Goal: Task Accomplishment & Management: Use online tool/utility

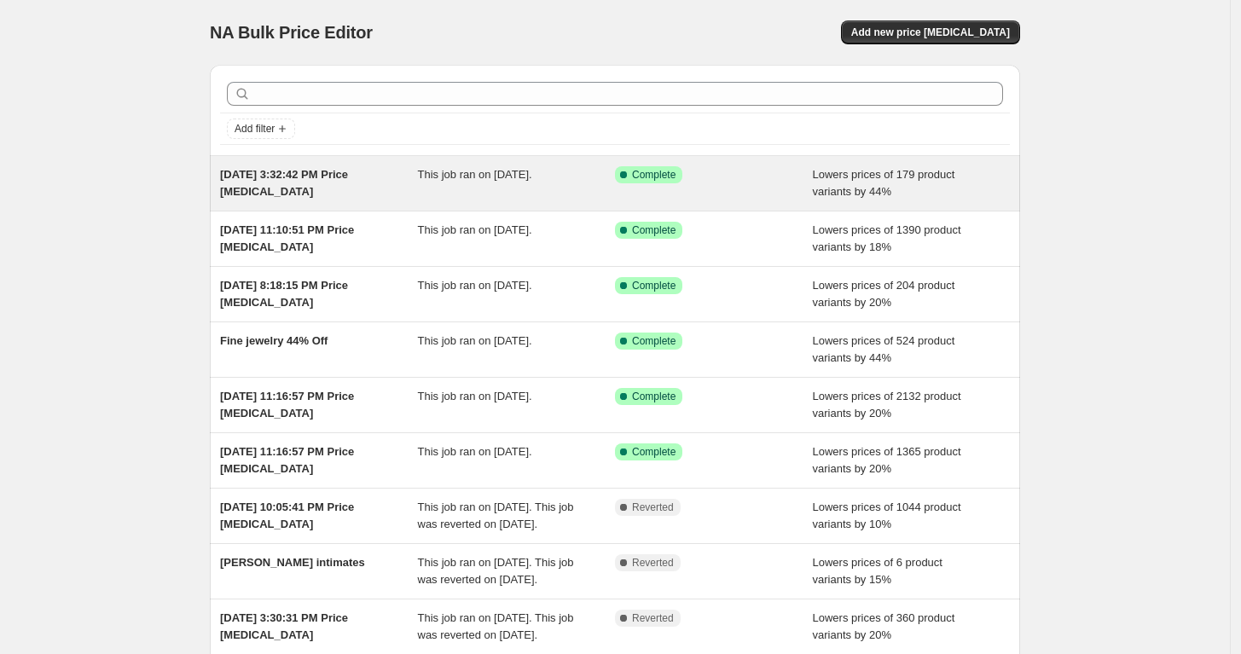
drag, startPoint x: 282, startPoint y: 189, endPoint x: 218, endPoint y: 172, distance: 65.4
click at [218, 172] on div "Aug 20, 2025, 3:32:42 PM Price change job This job ran on August 20, 2025. Succ…" at bounding box center [615, 183] width 810 height 55
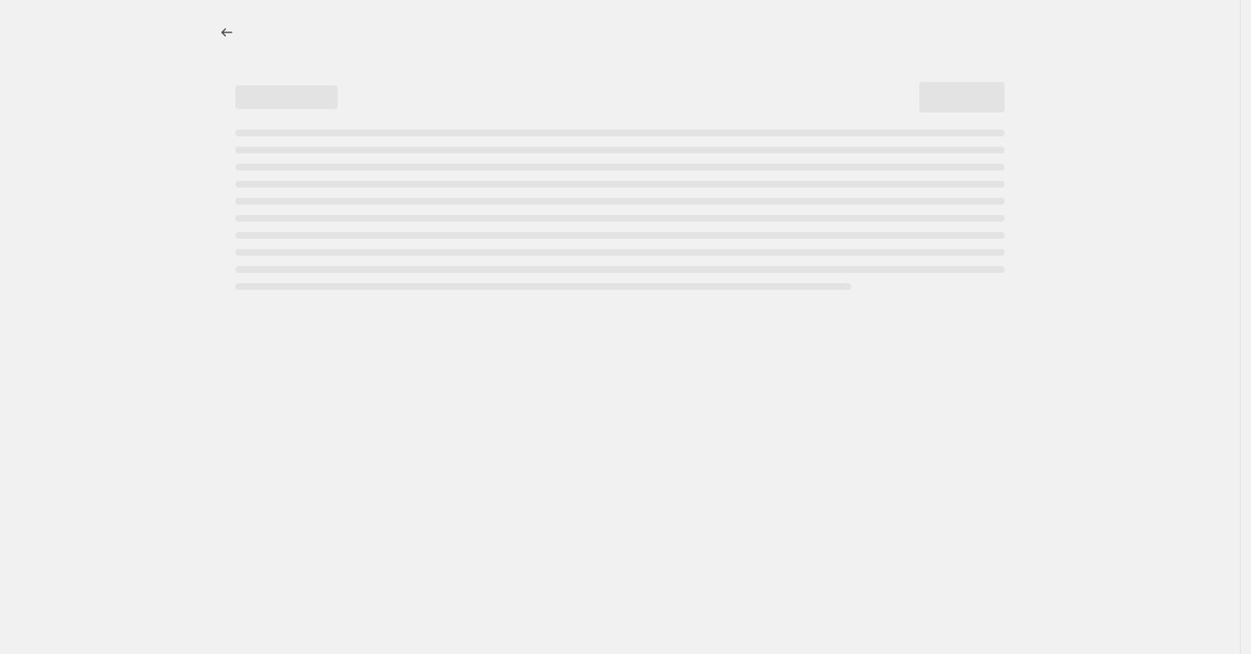
select select "percentage"
select select "tag"
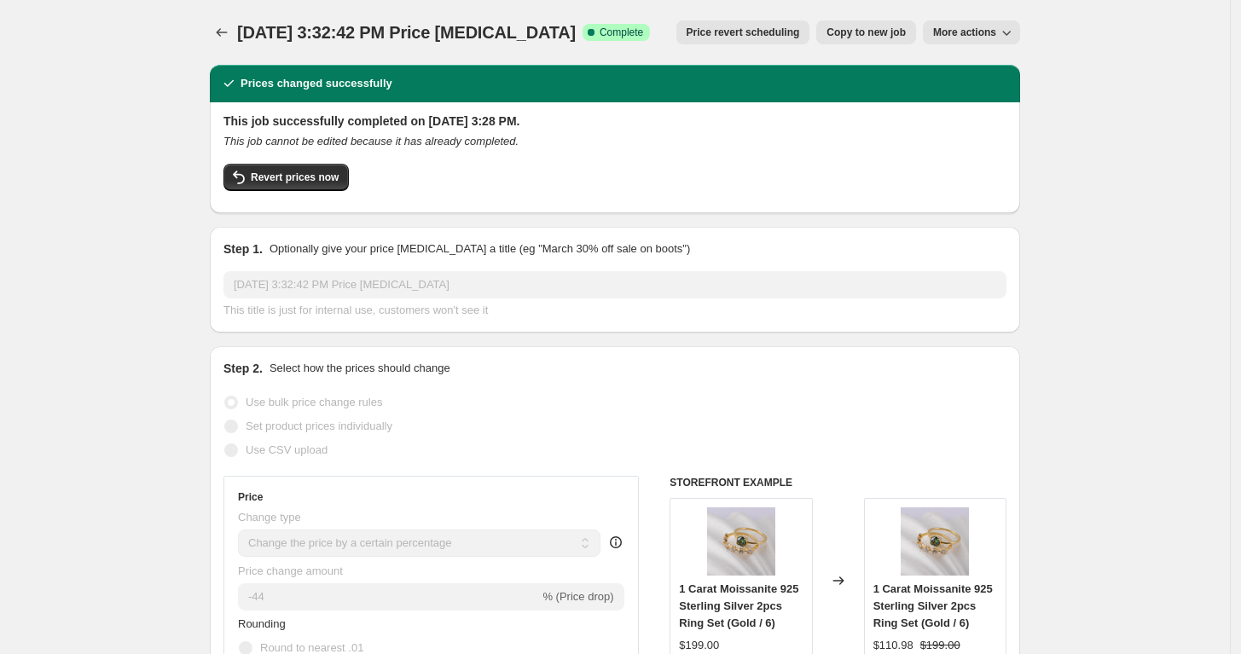
click at [985, 26] on span "More actions" at bounding box center [964, 33] width 63 height 14
click at [297, 46] on div "Aug 20, 2025, 3:32:42 PM Price change job. This page is ready Aug 20, 2025, 3:3…" at bounding box center [615, 32] width 810 height 65
click at [280, 174] on span "Revert prices now" at bounding box center [295, 178] width 88 height 14
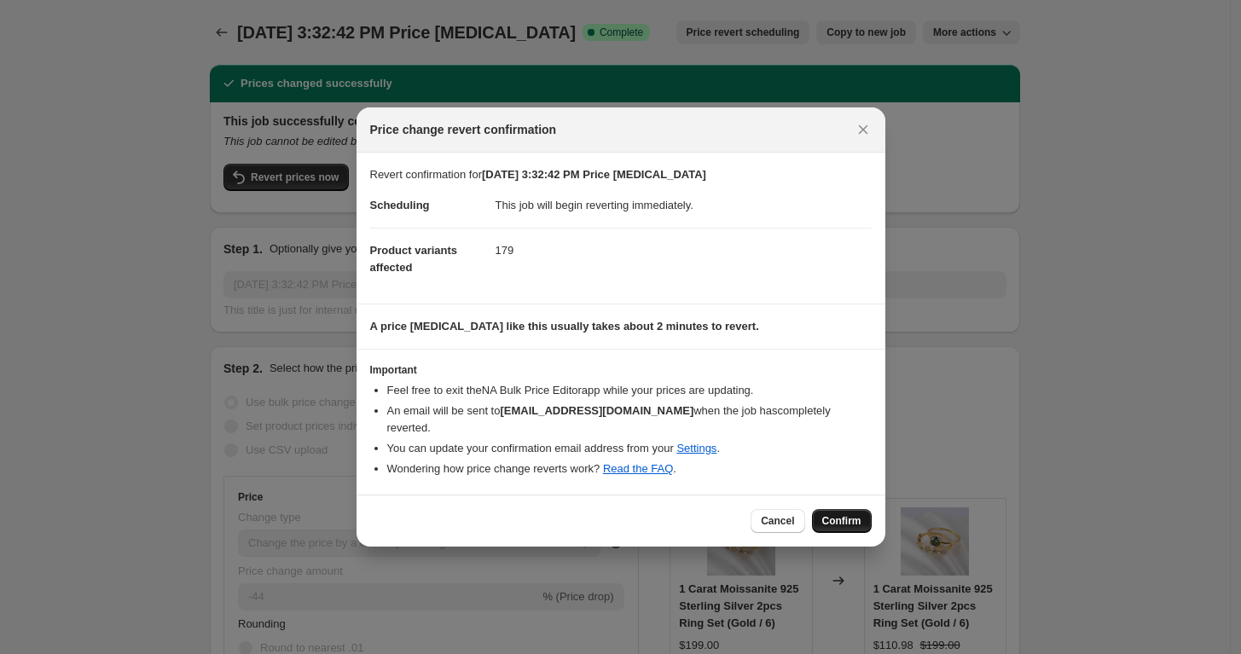
click at [851, 514] on span "Confirm" at bounding box center [841, 521] width 39 height 14
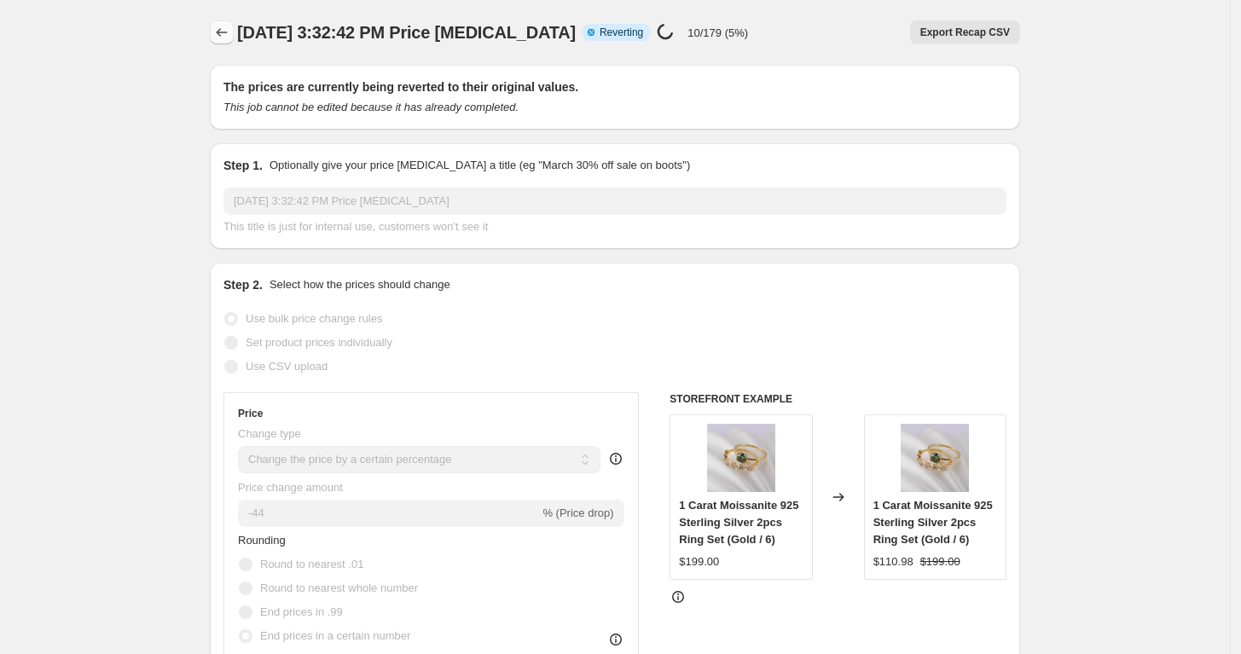
click at [221, 32] on icon "Price change jobs" at bounding box center [221, 32] width 17 height 17
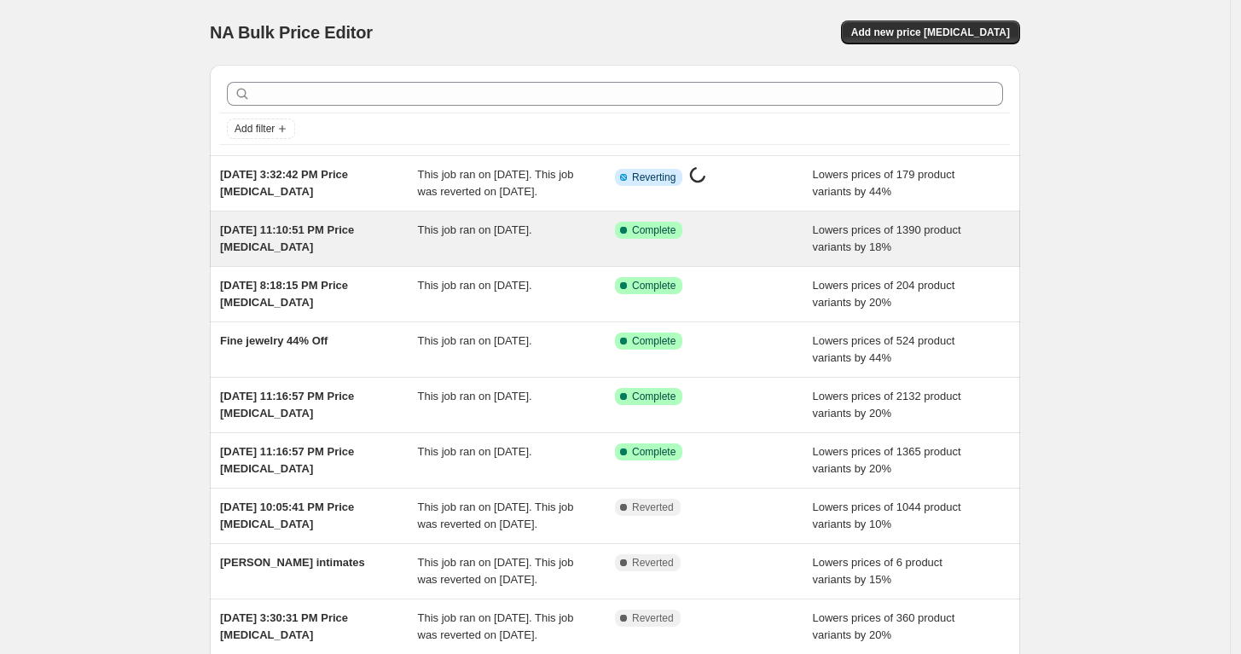
click at [409, 251] on div "[DATE] 11:10:51 PM Price [MEDICAL_DATA]" at bounding box center [319, 239] width 198 height 34
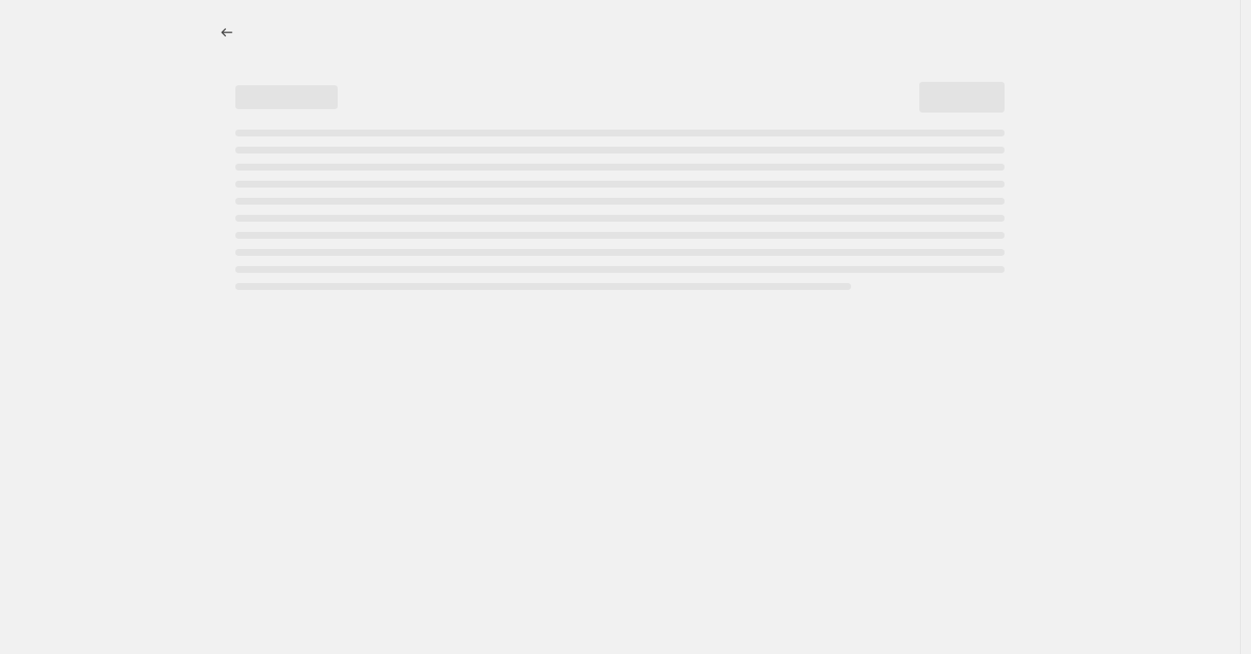
select select "percentage"
select select "collection"
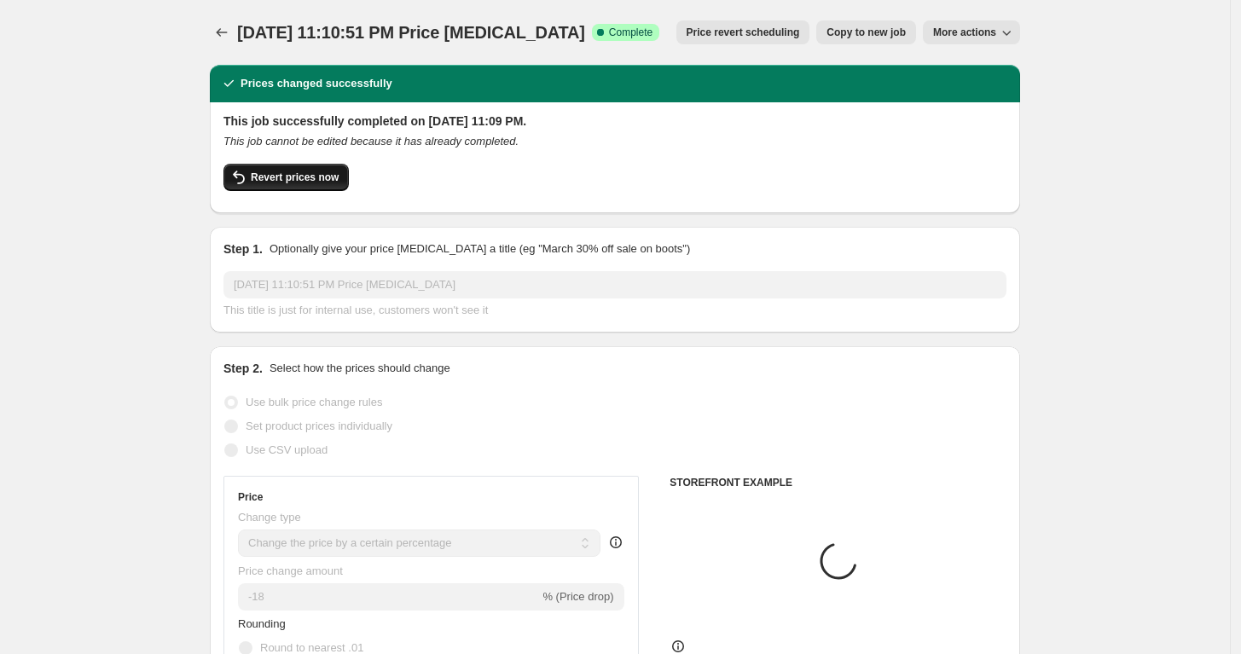
click at [276, 177] on span "Revert prices now" at bounding box center [295, 178] width 88 height 14
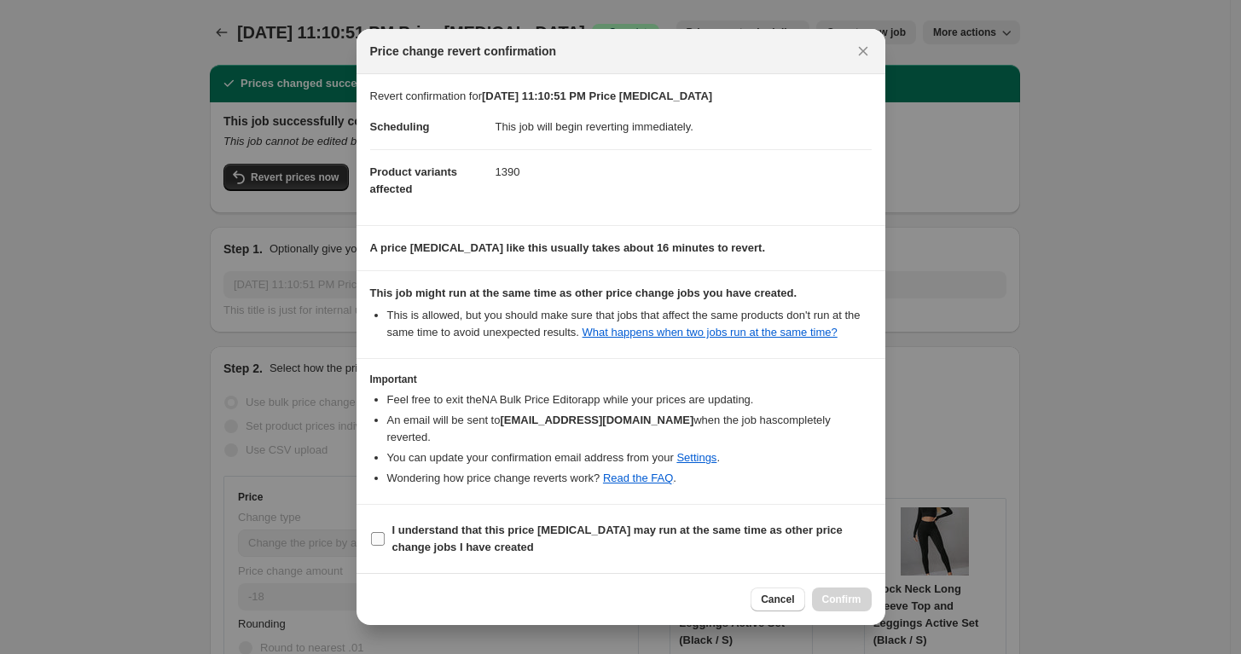
click at [375, 532] on input "I understand that this price change job may run at the same time as other price…" at bounding box center [378, 539] width 14 height 14
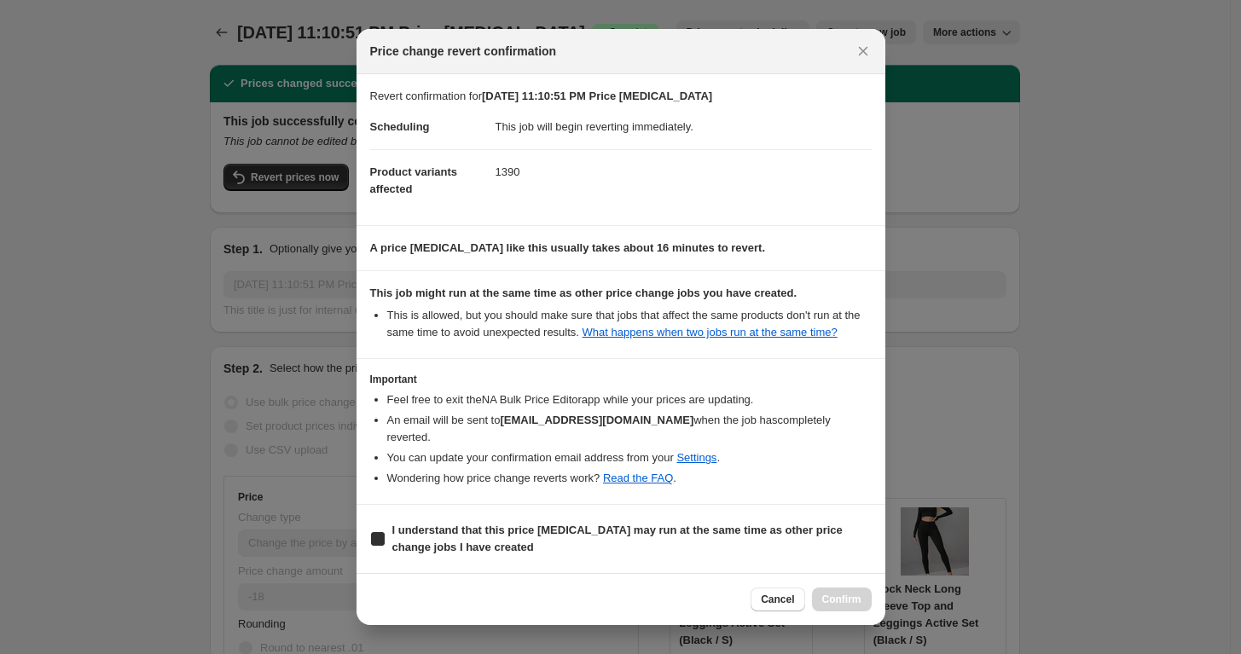
checkbox input "true"
click at [864, 55] on icon "Close" at bounding box center [863, 51] width 17 height 17
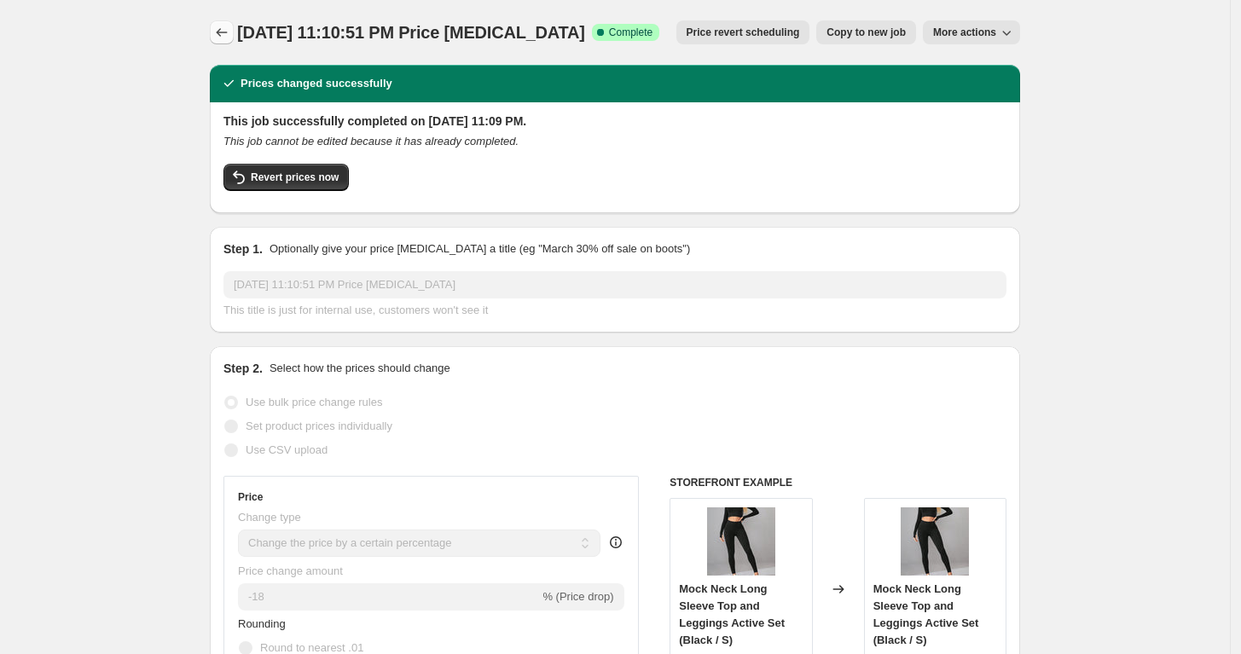
click at [230, 35] on icon "Price change jobs" at bounding box center [221, 32] width 17 height 17
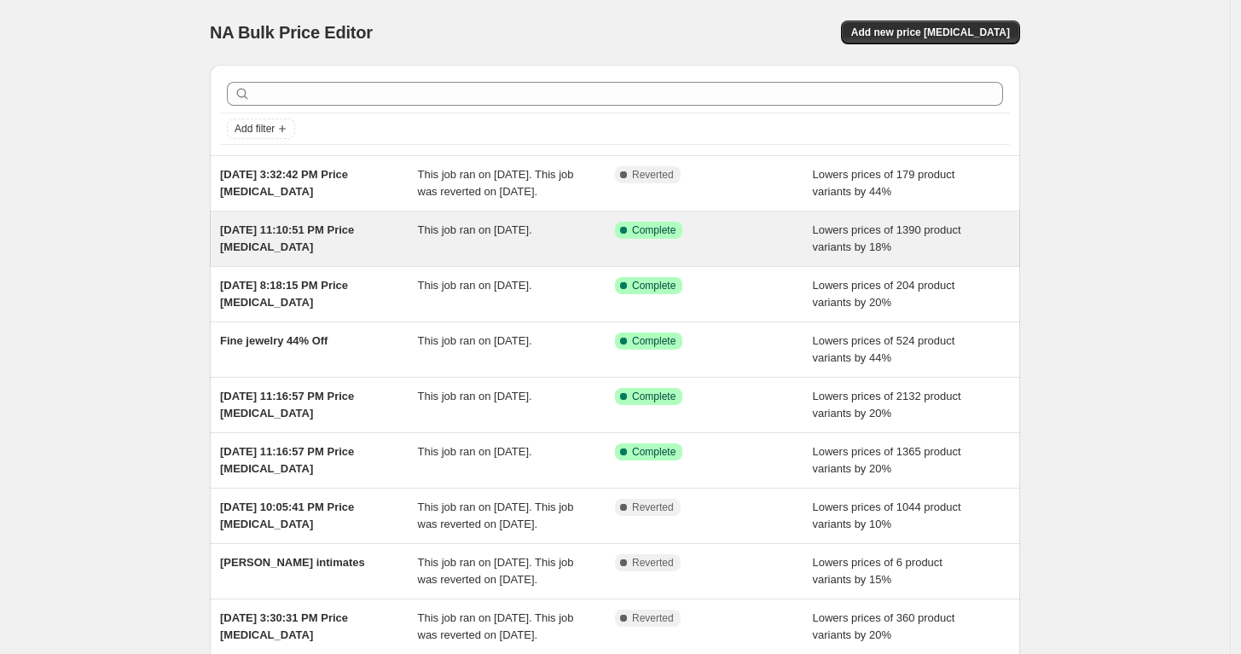
click at [429, 256] on div "This job ran on August 14, 2025." at bounding box center [517, 239] width 198 height 34
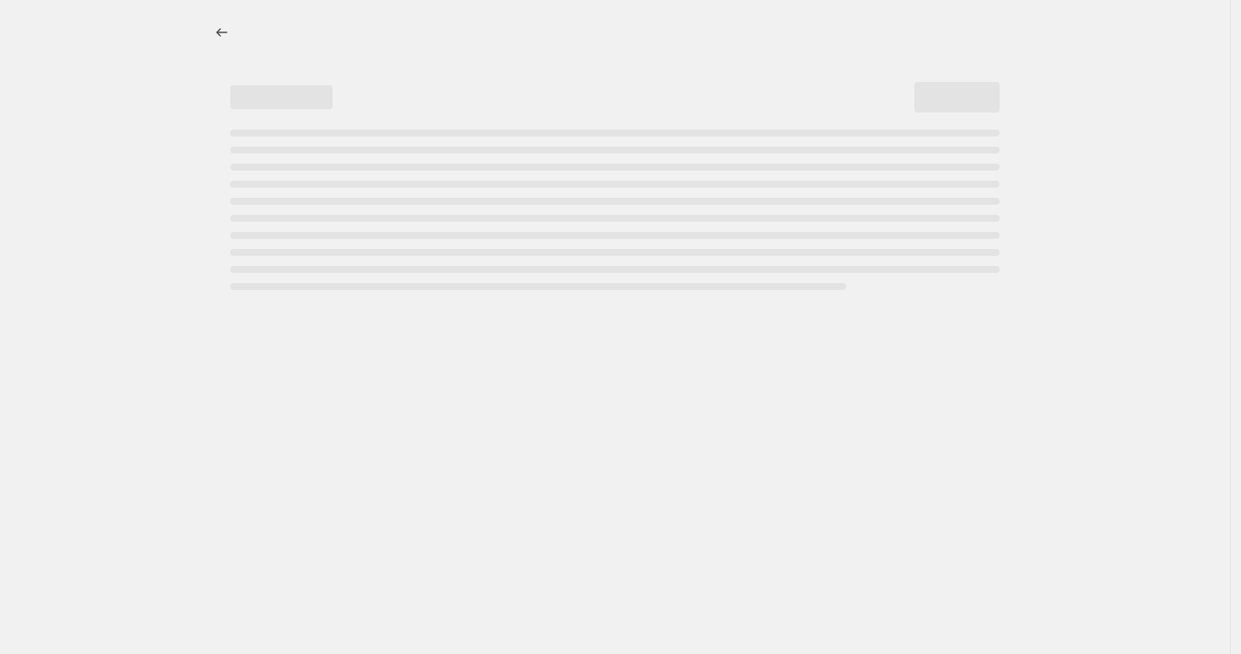
select select "percentage"
select select "collection"
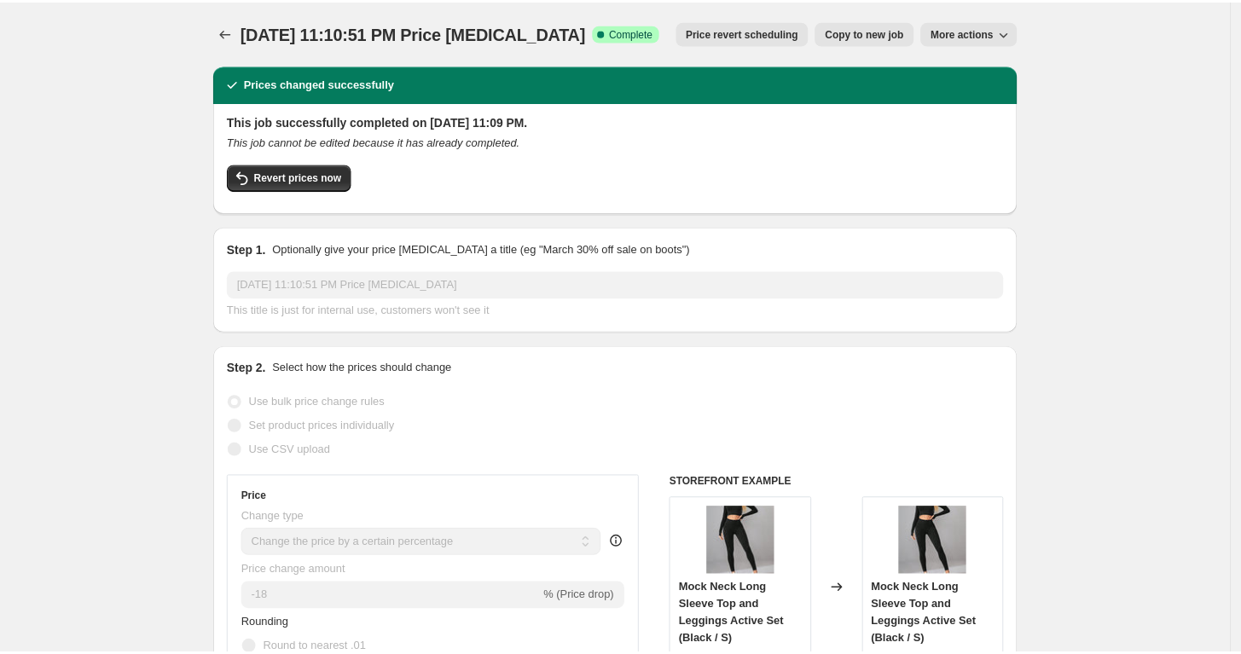
select select "percentage"
select select "collection"
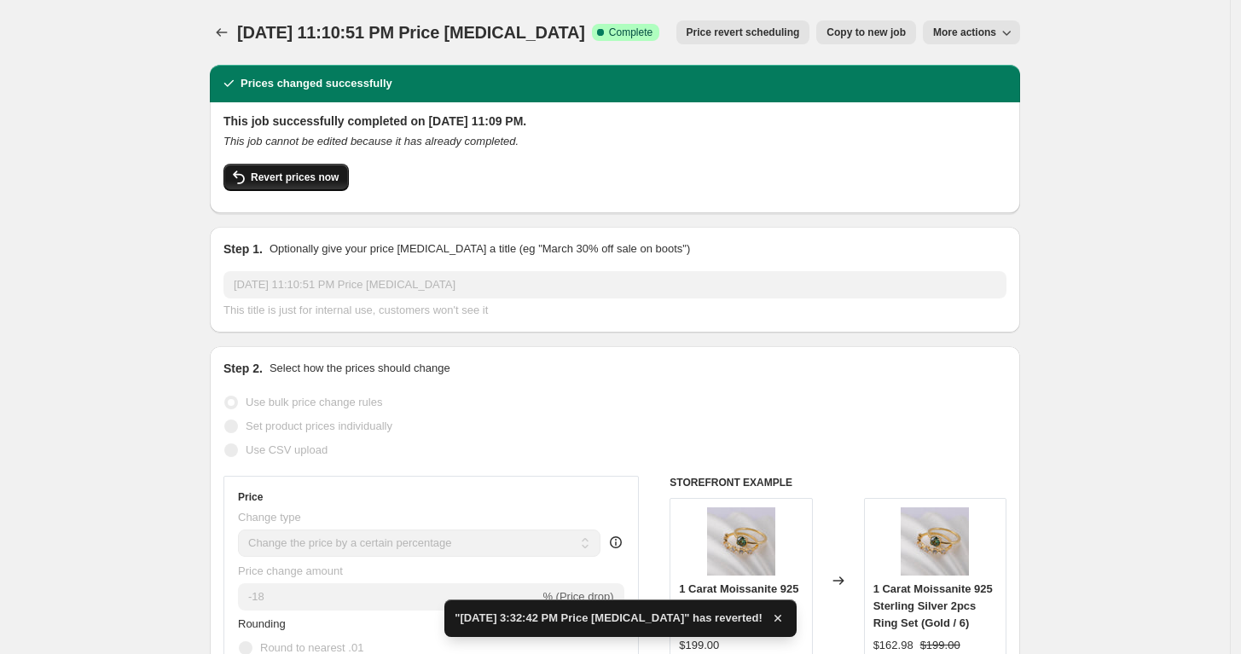
click at [281, 177] on span "Revert prices now" at bounding box center [295, 178] width 88 height 14
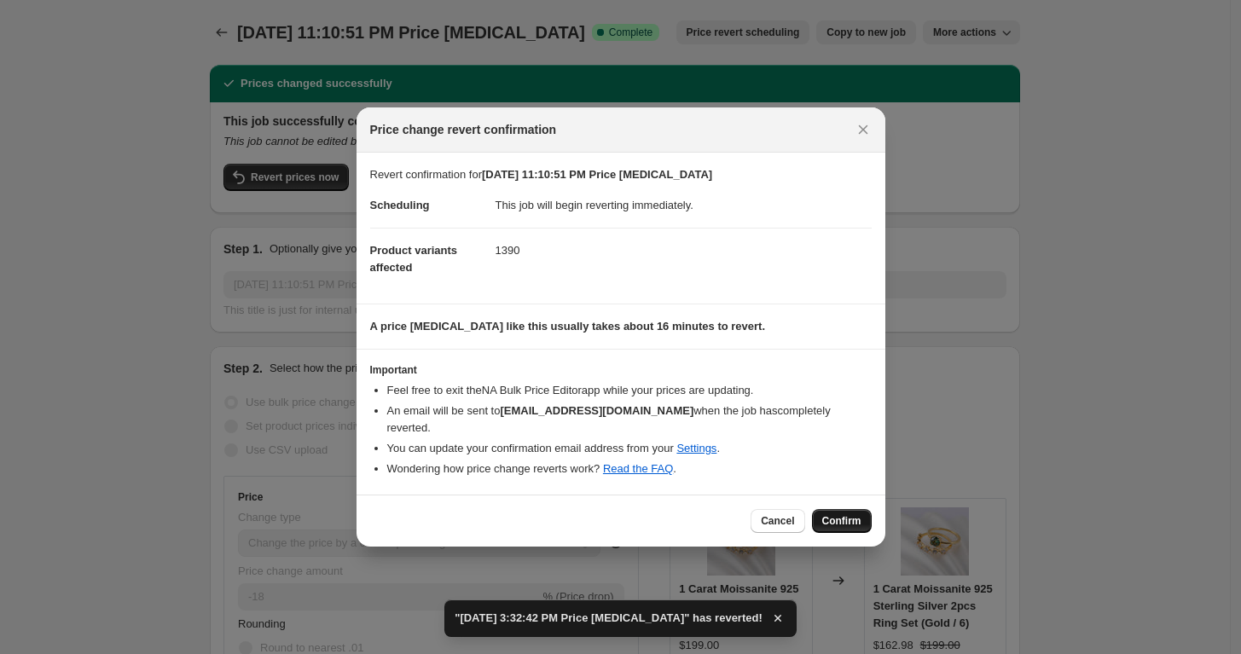
click at [840, 514] on span "Confirm" at bounding box center [841, 521] width 39 height 14
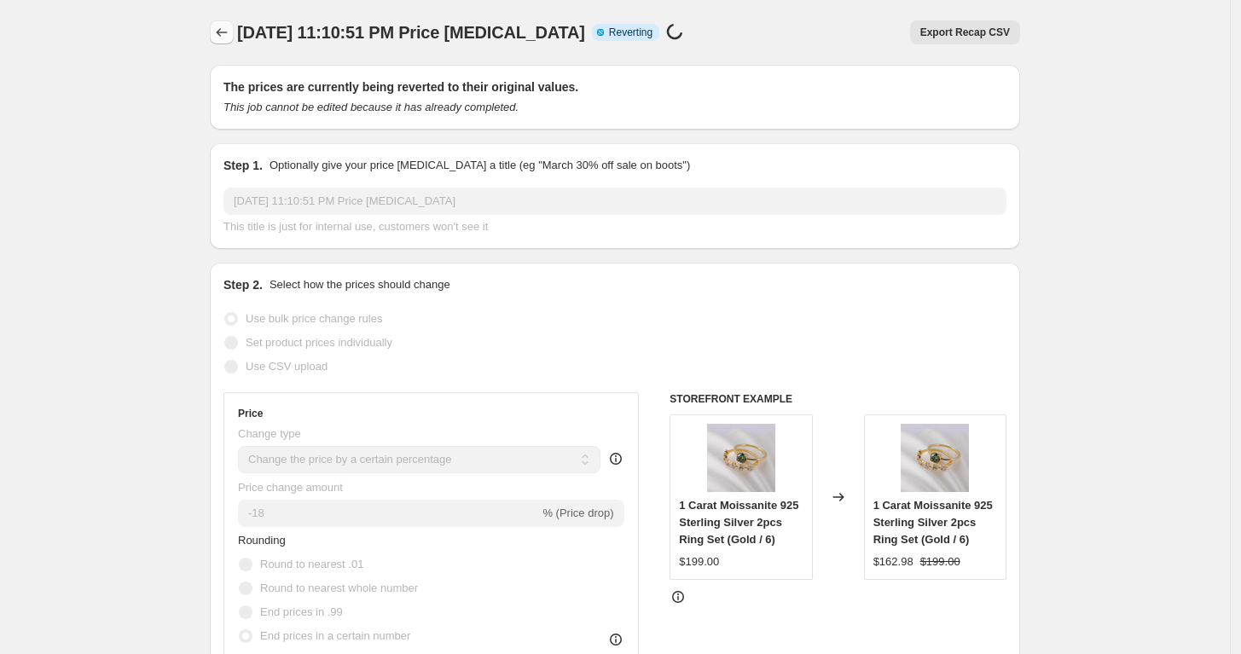
click at [227, 32] on icon "Price change jobs" at bounding box center [221, 32] width 17 height 17
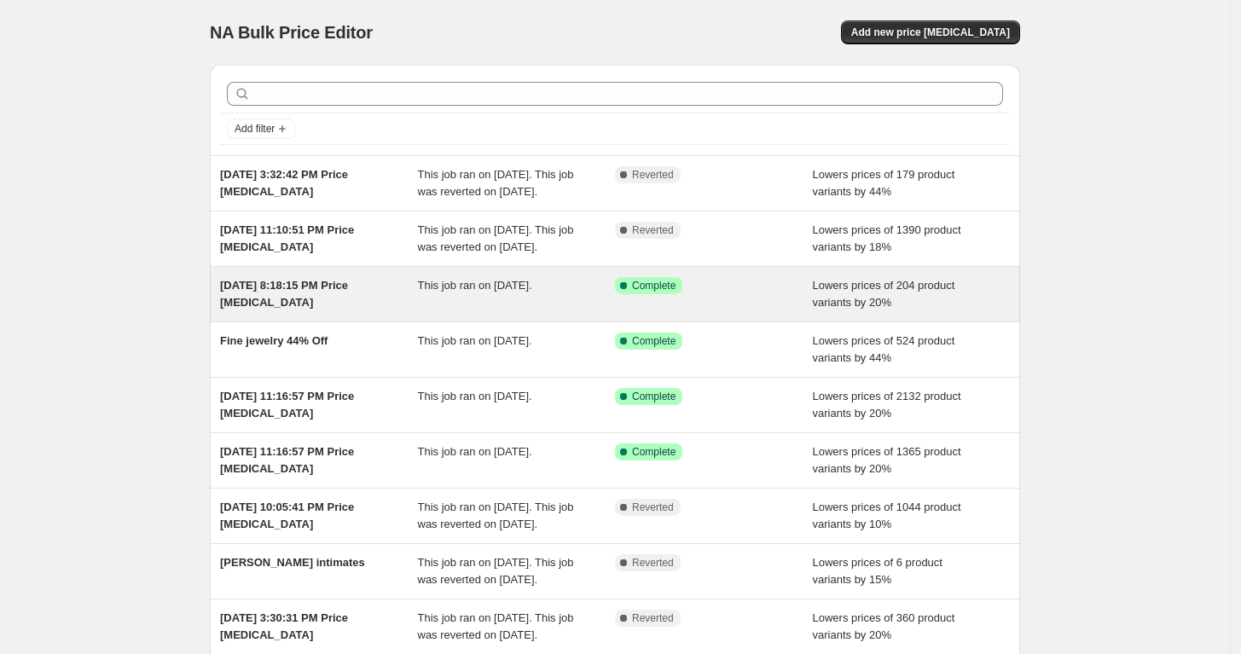
click at [590, 311] on div "This job ran on [DATE]." at bounding box center [517, 294] width 198 height 34
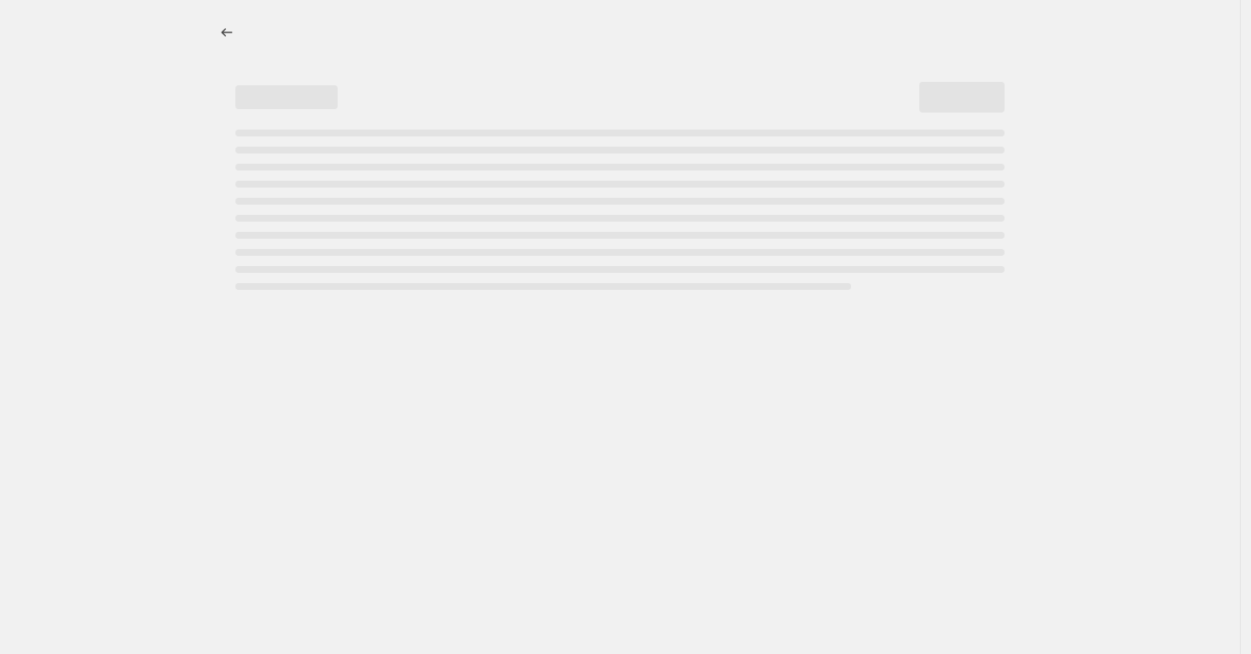
select select "percentage"
select select "tag"
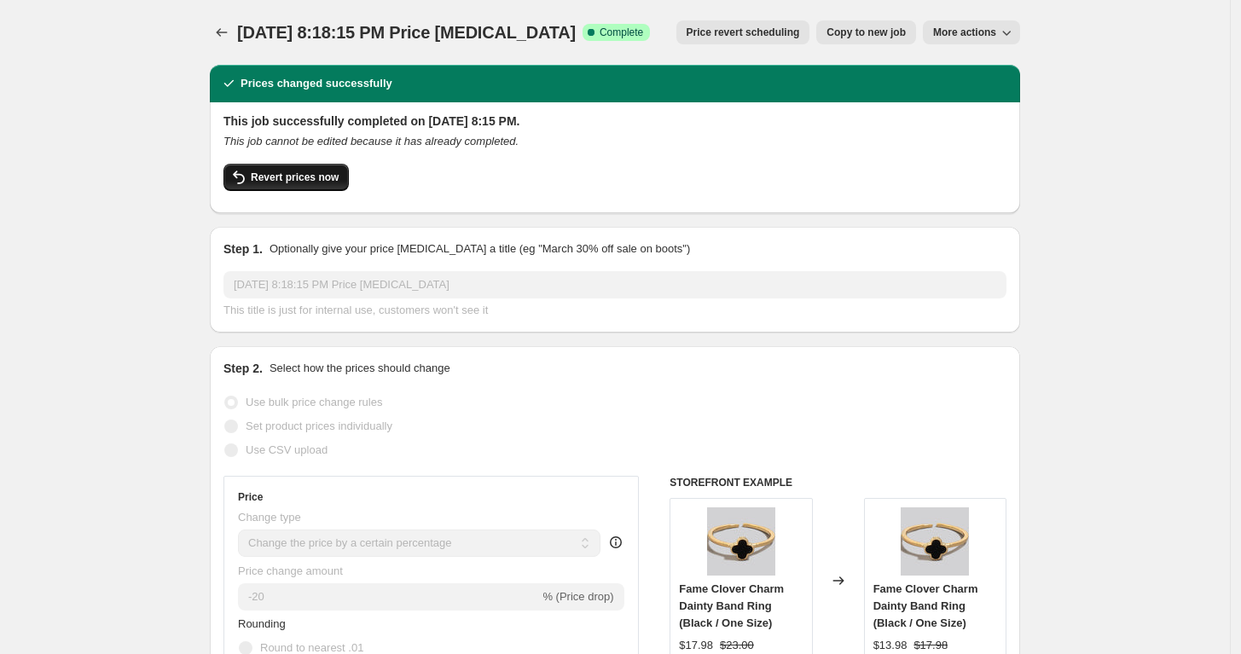
click at [273, 176] on span "Revert prices now" at bounding box center [295, 178] width 88 height 14
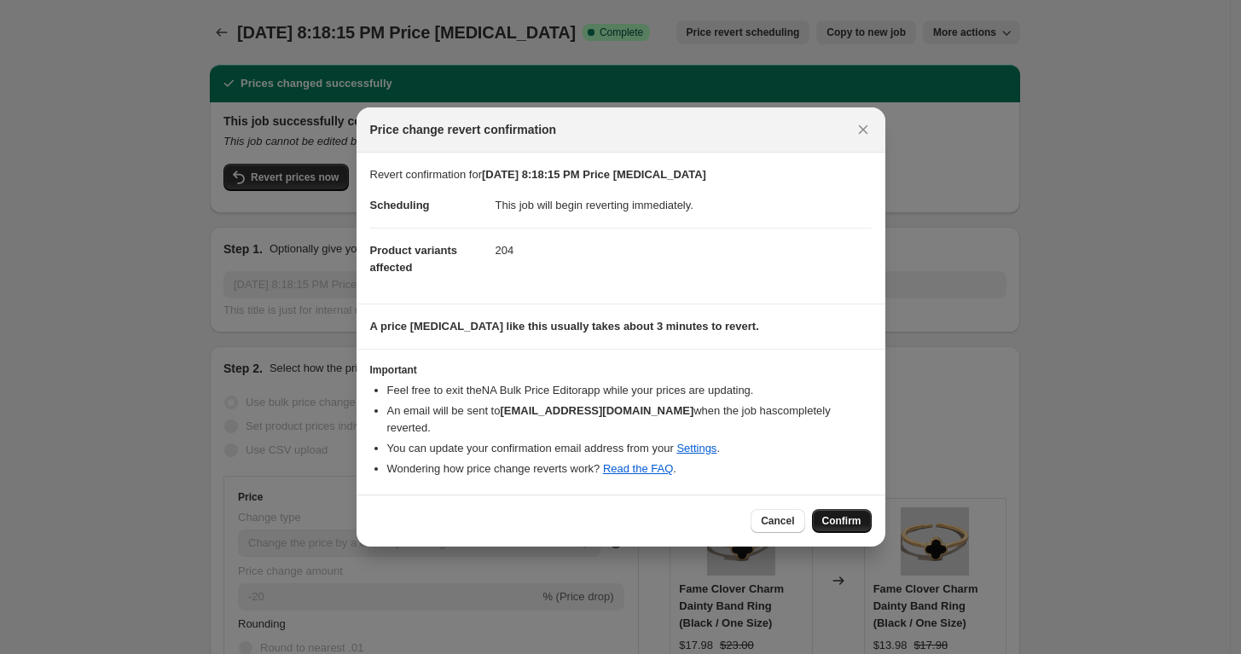
click at [856, 514] on span "Confirm" at bounding box center [841, 521] width 39 height 14
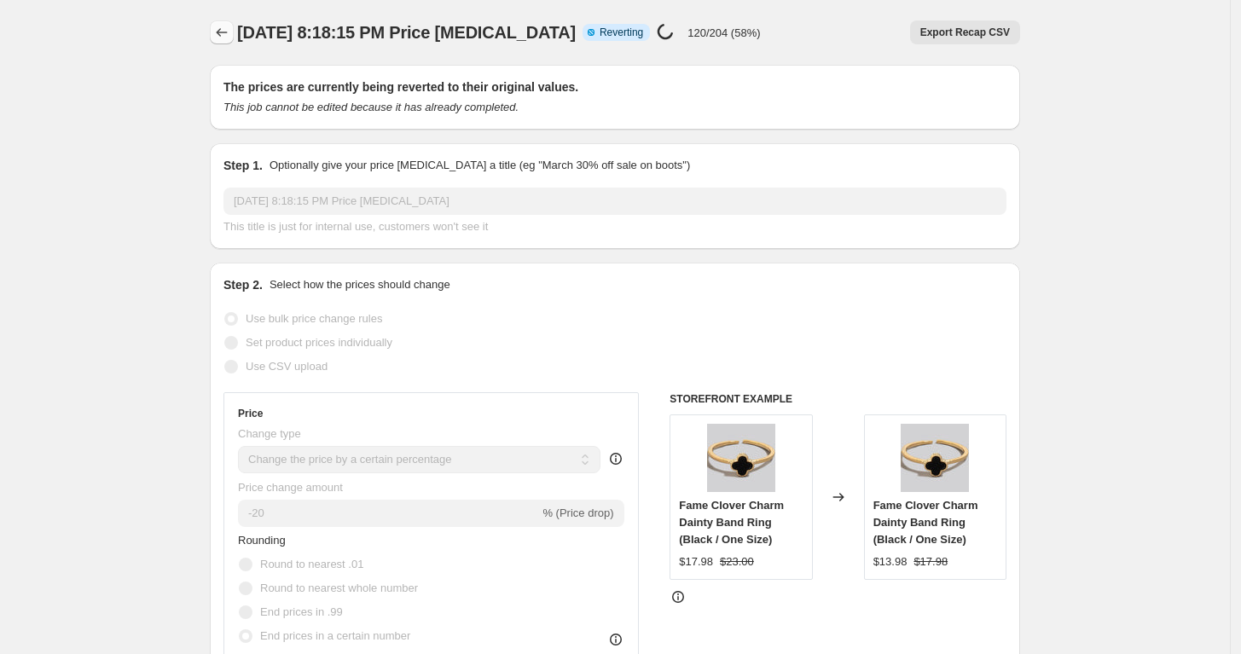
click at [228, 37] on icon "Price change jobs" at bounding box center [221, 32] width 17 height 17
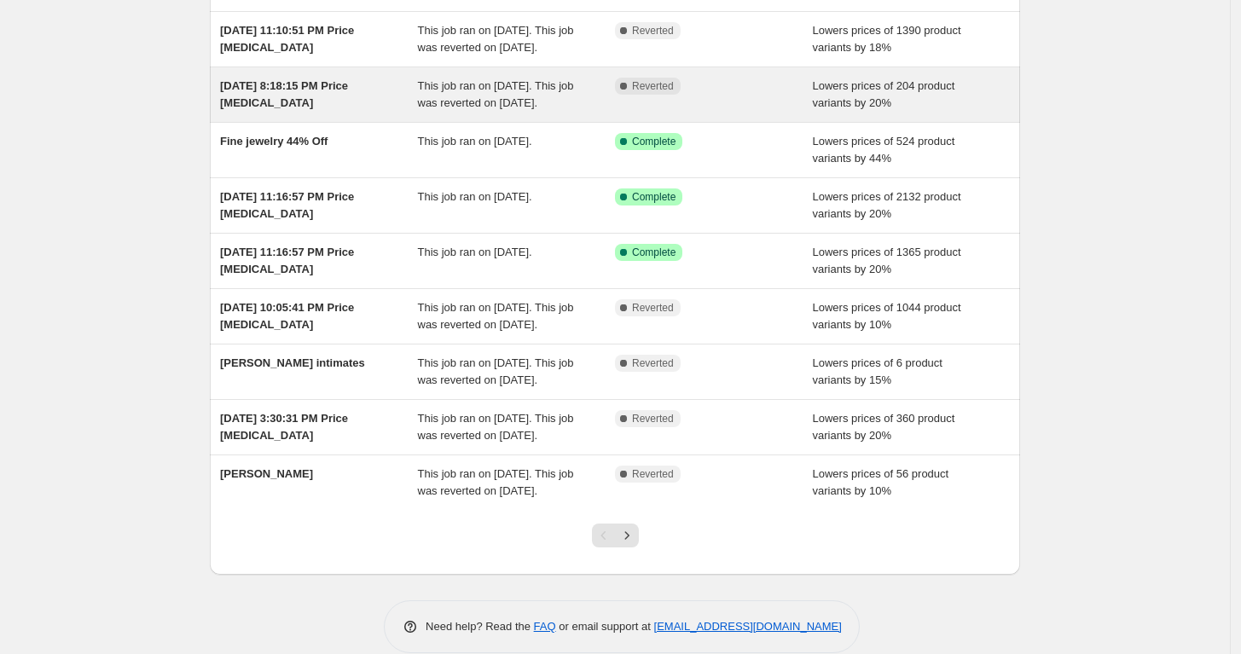
scroll to position [84, 0]
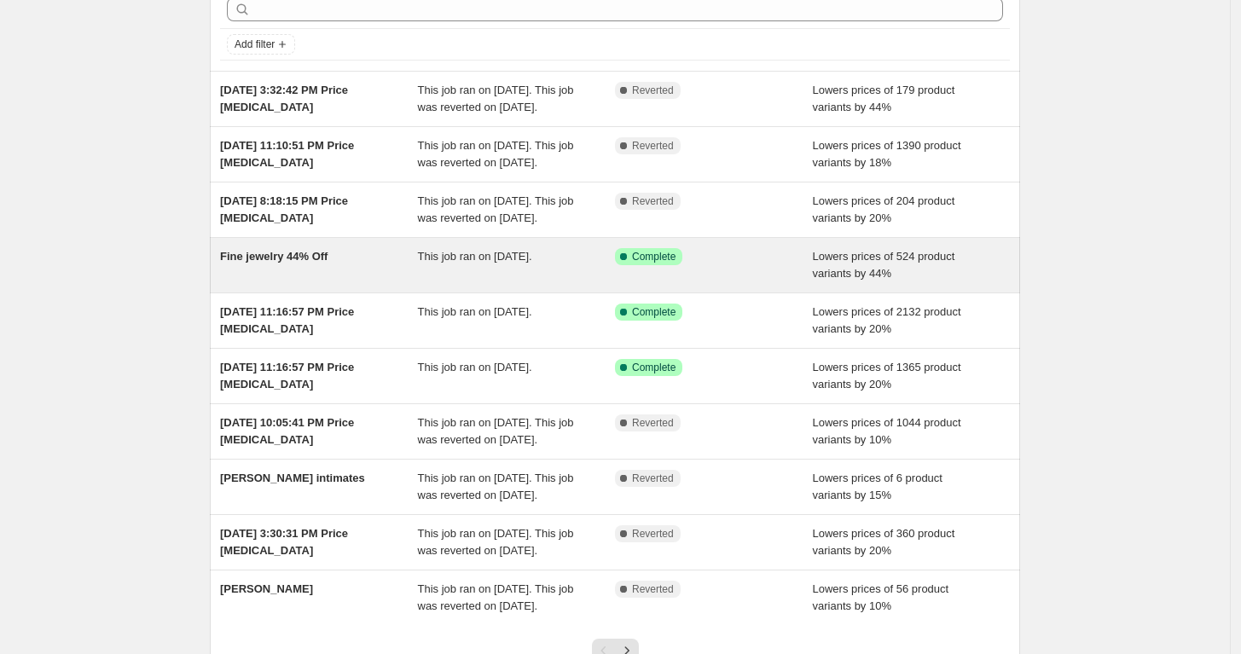
click at [673, 282] on div "Success Complete Complete" at bounding box center [714, 265] width 198 height 34
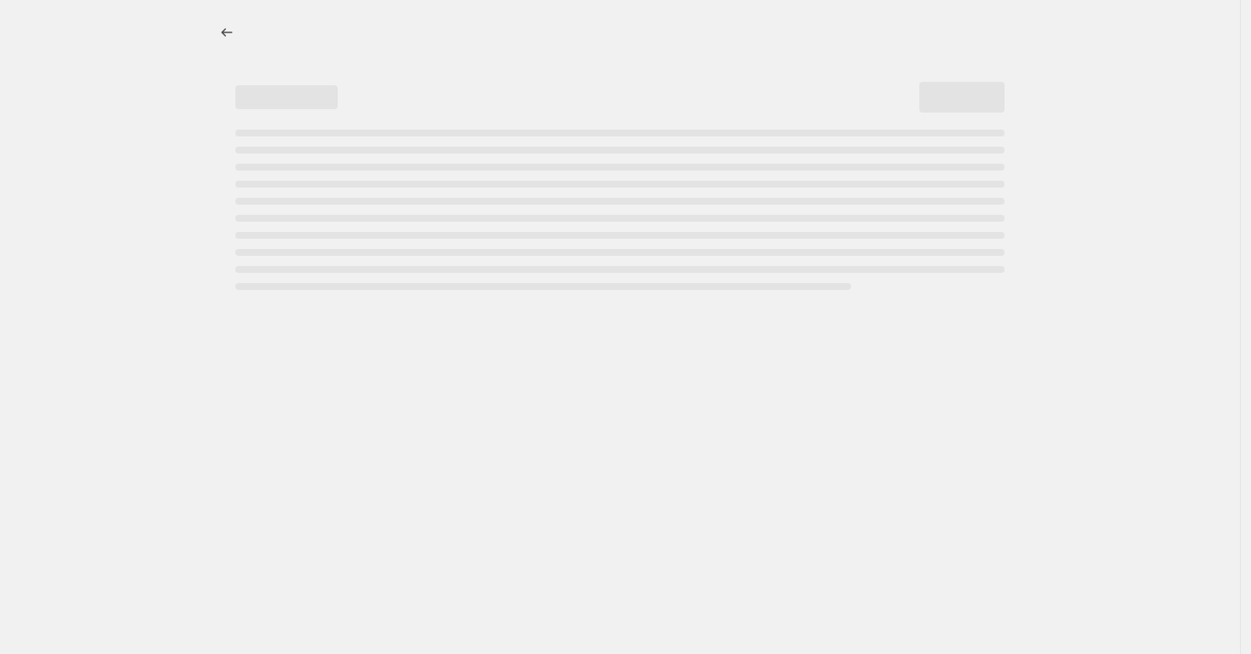
select select "percentage"
select select "collection"
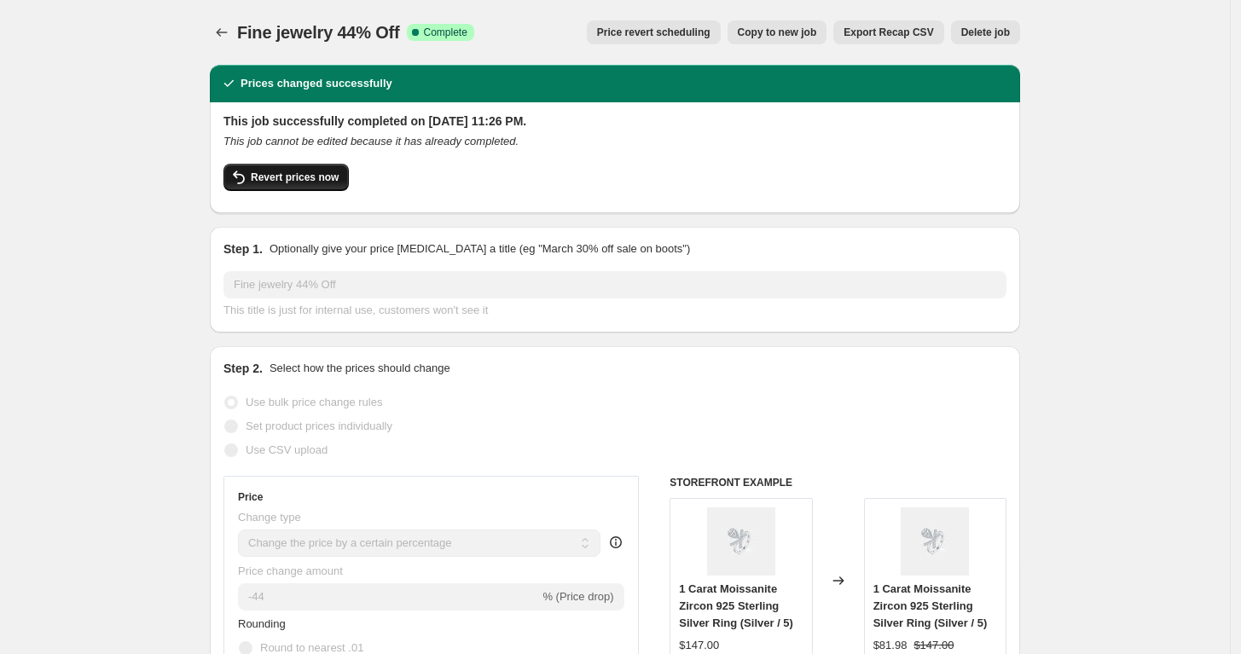
click at [265, 179] on span "Revert prices now" at bounding box center [295, 178] width 88 height 14
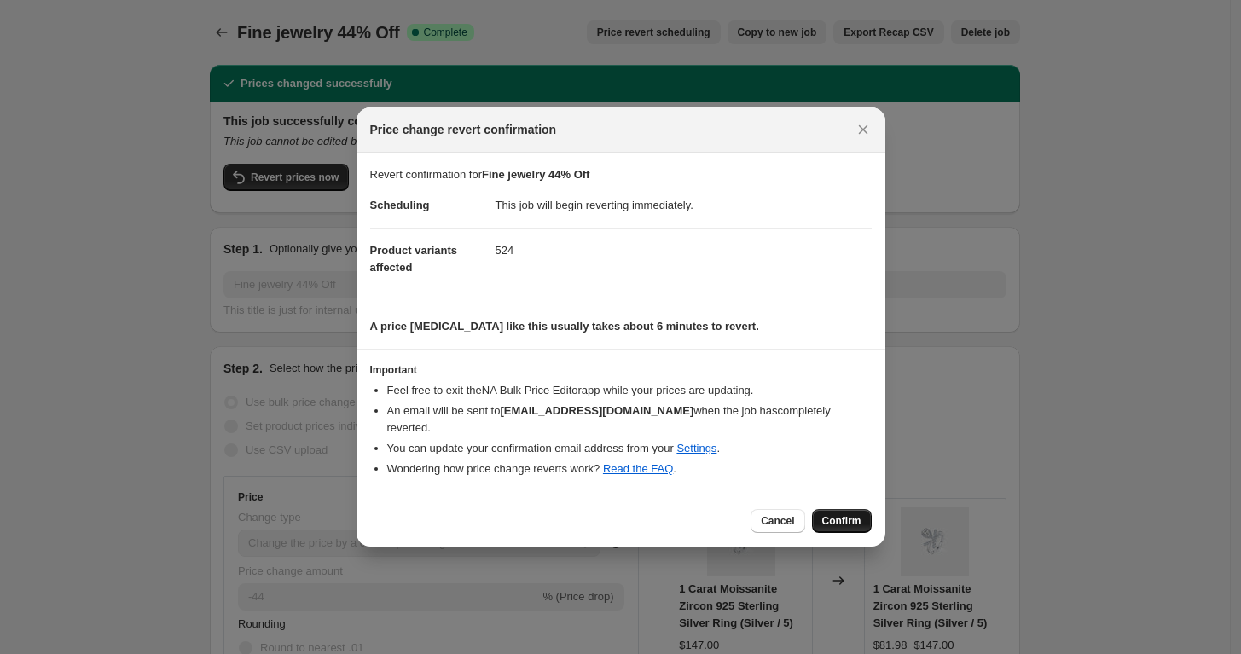
click at [849, 514] on span "Confirm" at bounding box center [841, 521] width 39 height 14
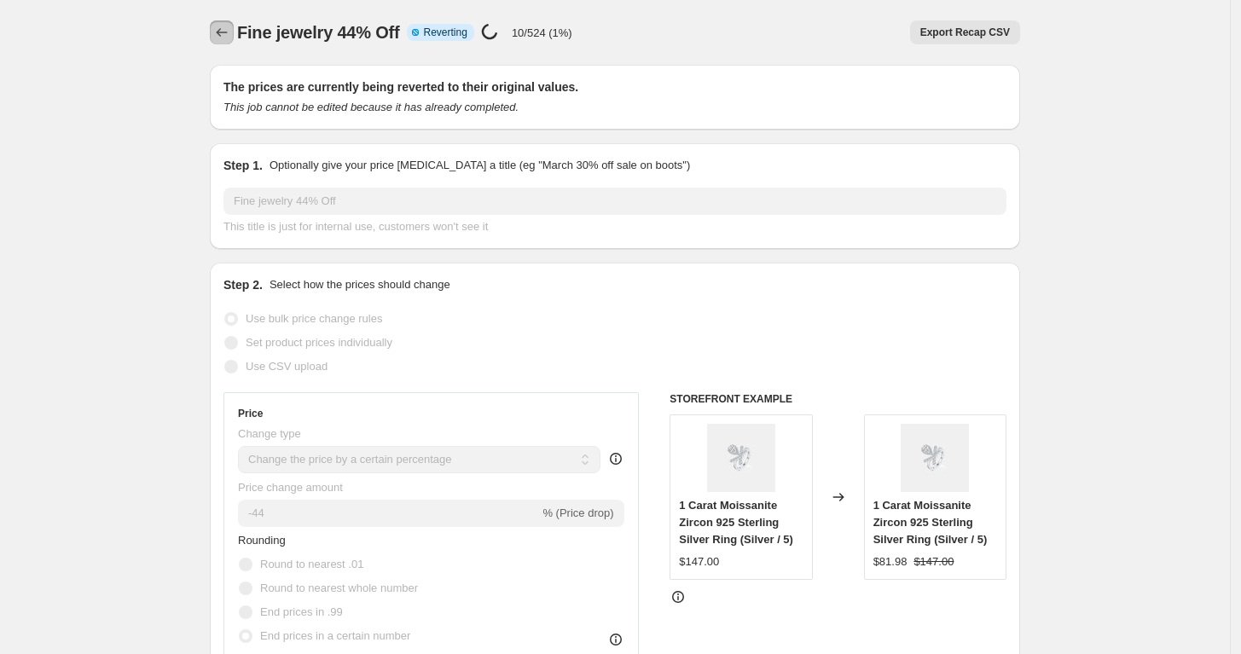
click at [227, 32] on icon "Price change jobs" at bounding box center [221, 32] width 17 height 17
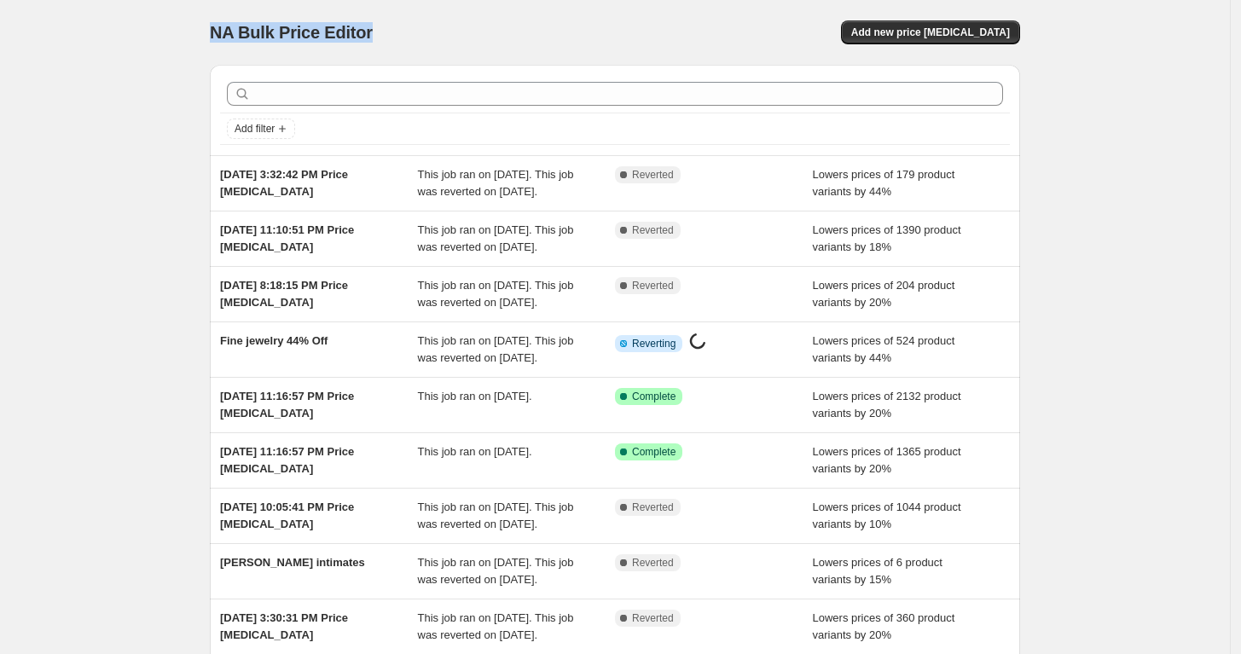
drag, startPoint x: 217, startPoint y: 24, endPoint x: 449, endPoint y: 12, distance: 232.3
click at [449, 12] on div "NA Bulk Price Editor. This page is ready NA Bulk Price Editor Add new price cha…" at bounding box center [615, 32] width 810 height 65
click at [487, 12] on div "NA Bulk Price Editor. This page is ready NA Bulk Price Editor Add new price cha…" at bounding box center [615, 32] width 810 height 65
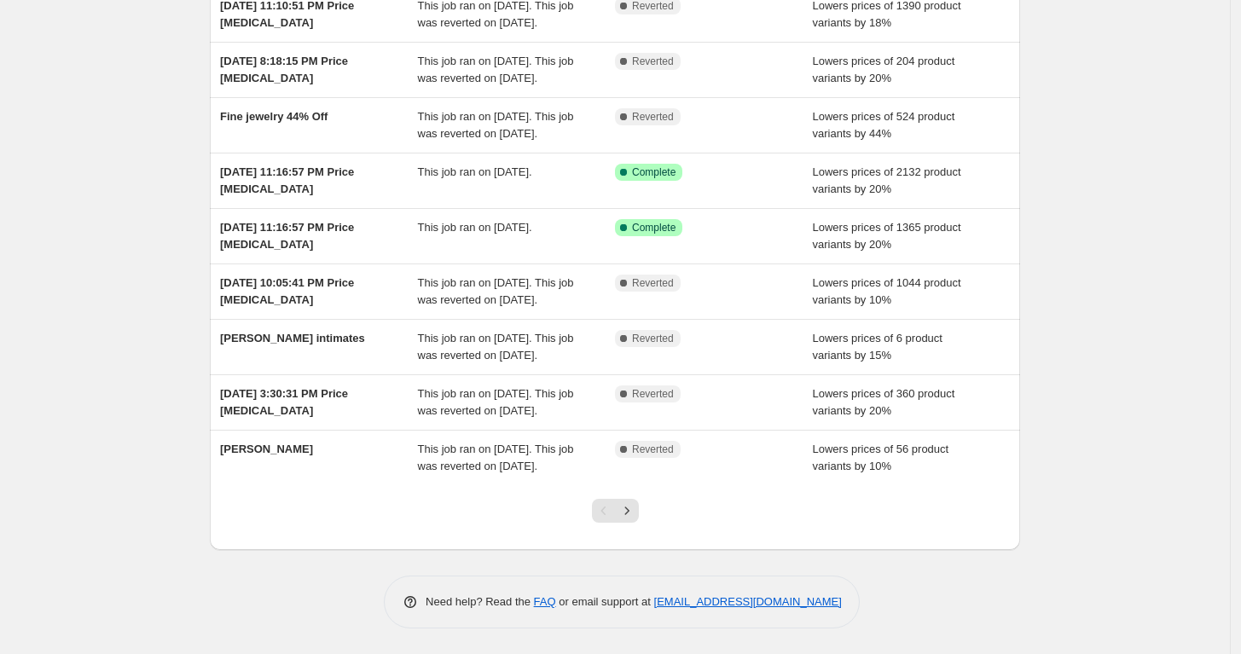
scroll to position [284, 0]
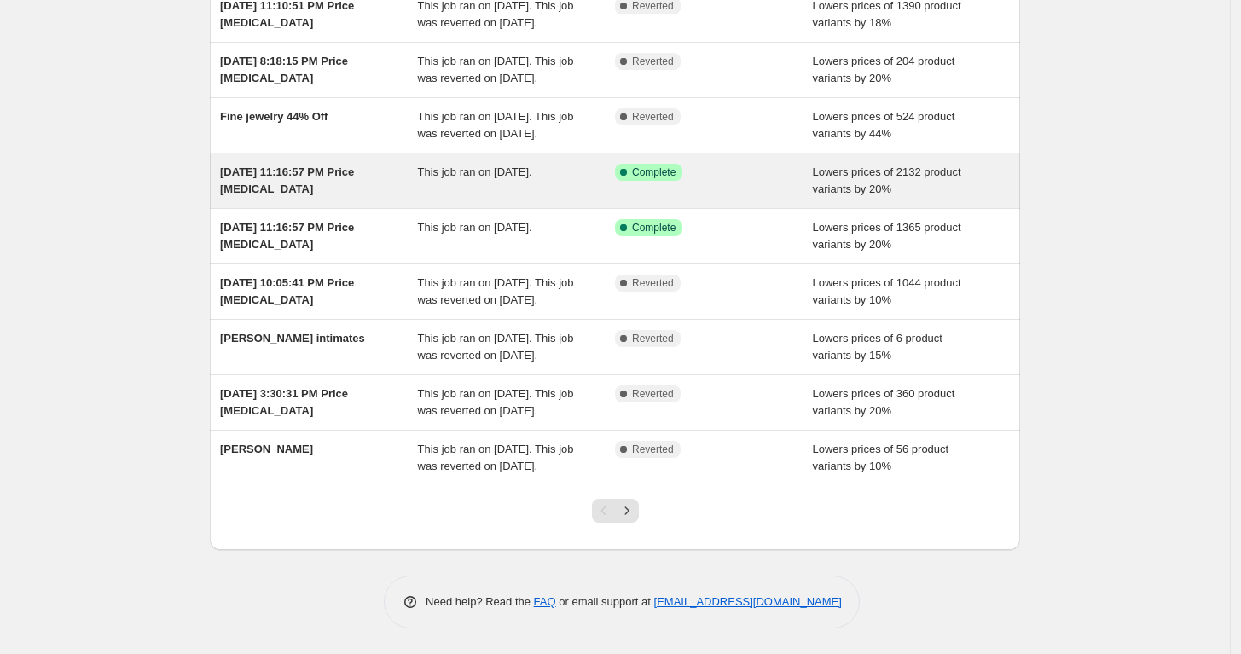
click at [568, 189] on div "This job ran on [DATE]." at bounding box center [517, 181] width 198 height 34
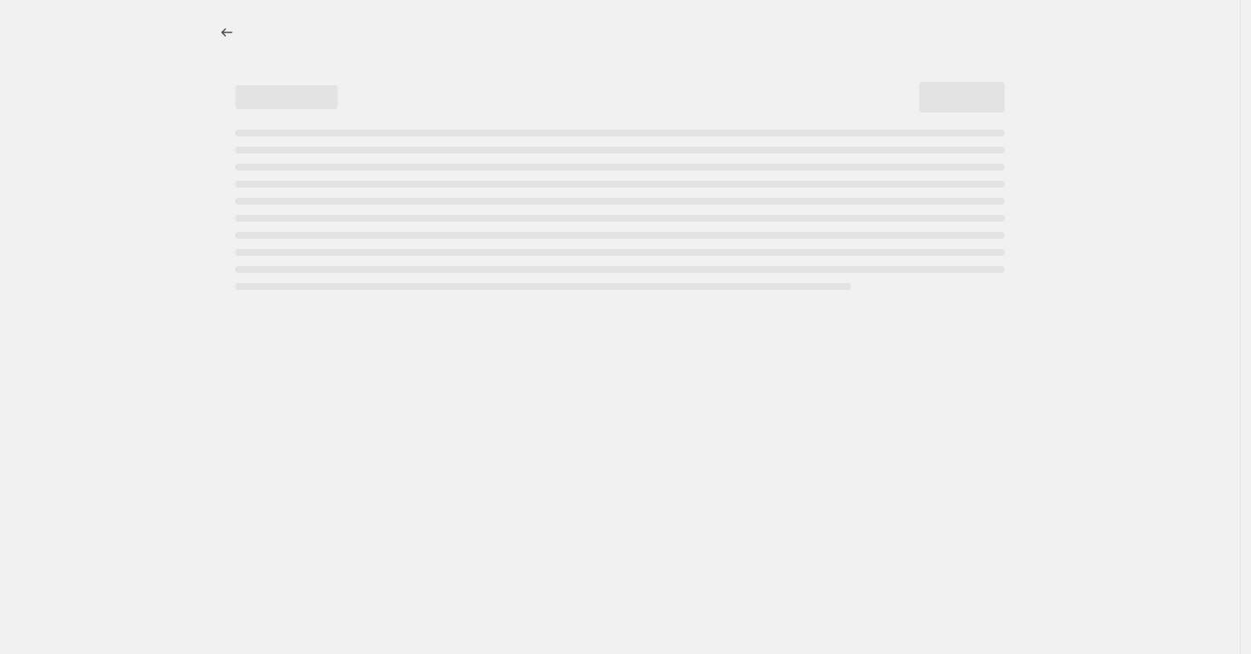
select select "percentage"
select select "collection"
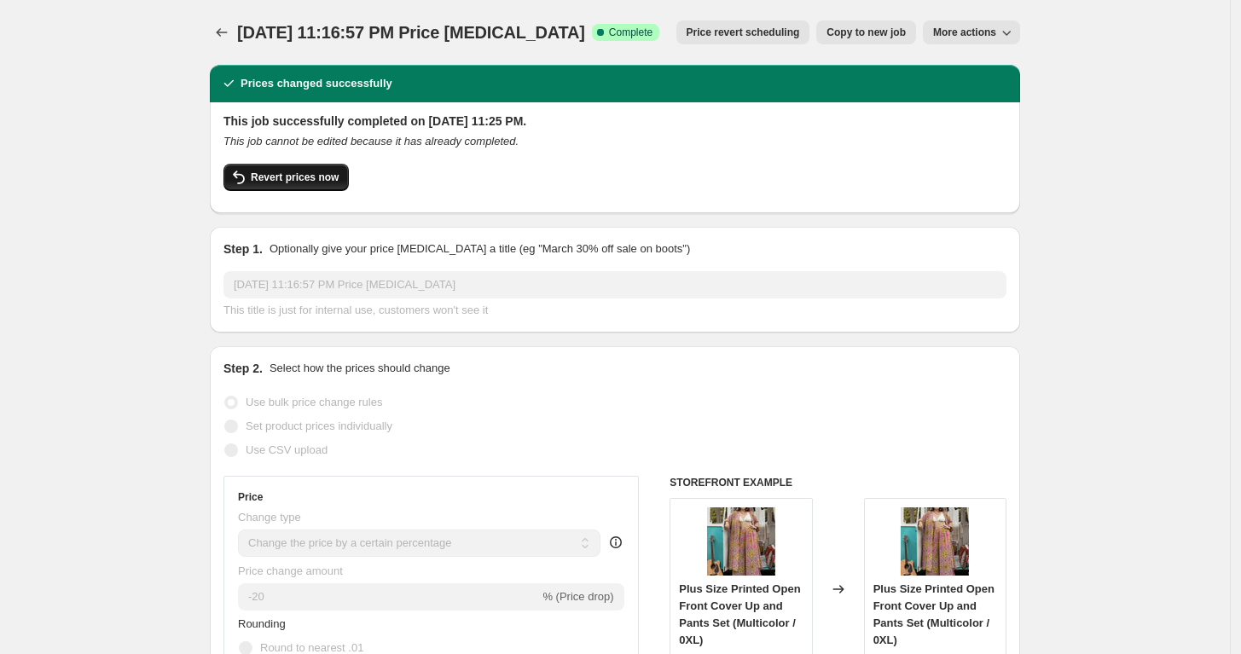
click at [284, 175] on span "Revert prices now" at bounding box center [295, 178] width 88 height 14
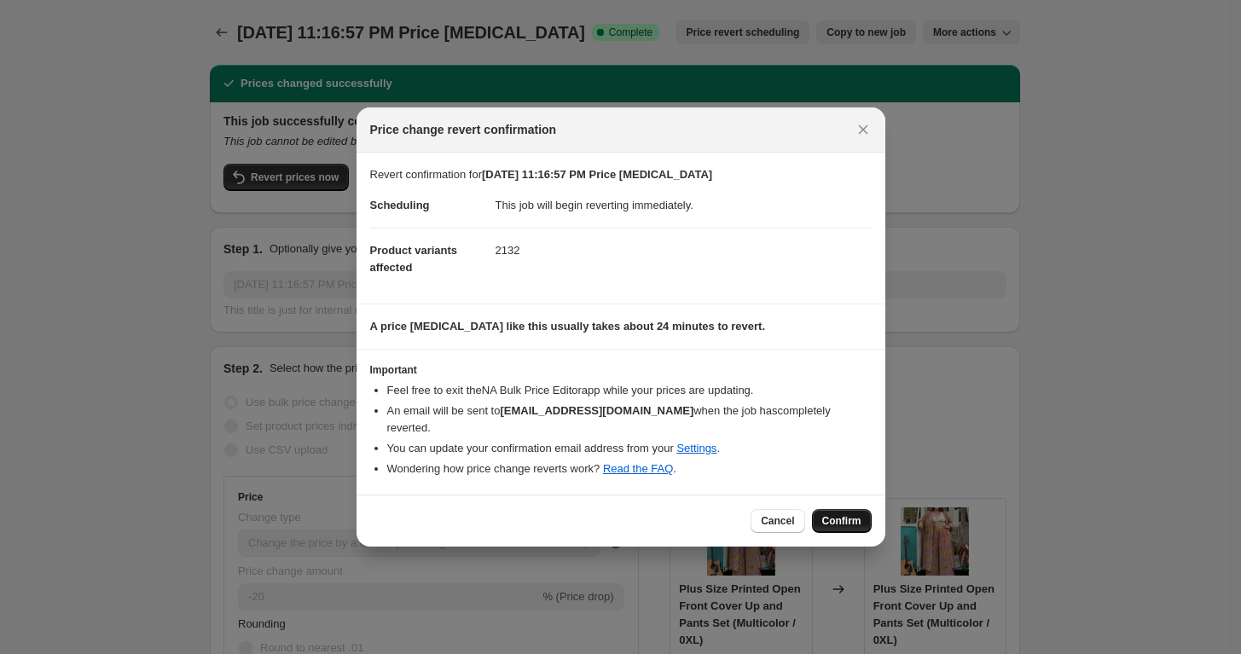
click at [838, 514] on span "Confirm" at bounding box center [841, 521] width 39 height 14
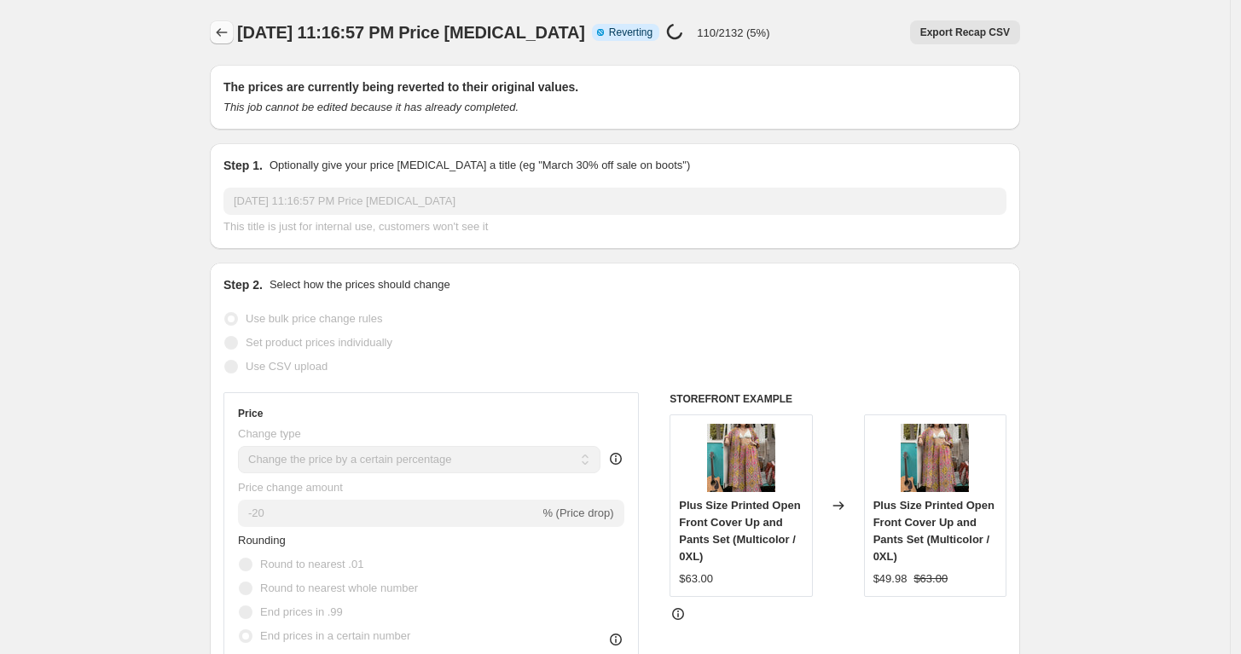
click at [230, 38] on icon "Price change jobs" at bounding box center [221, 32] width 17 height 17
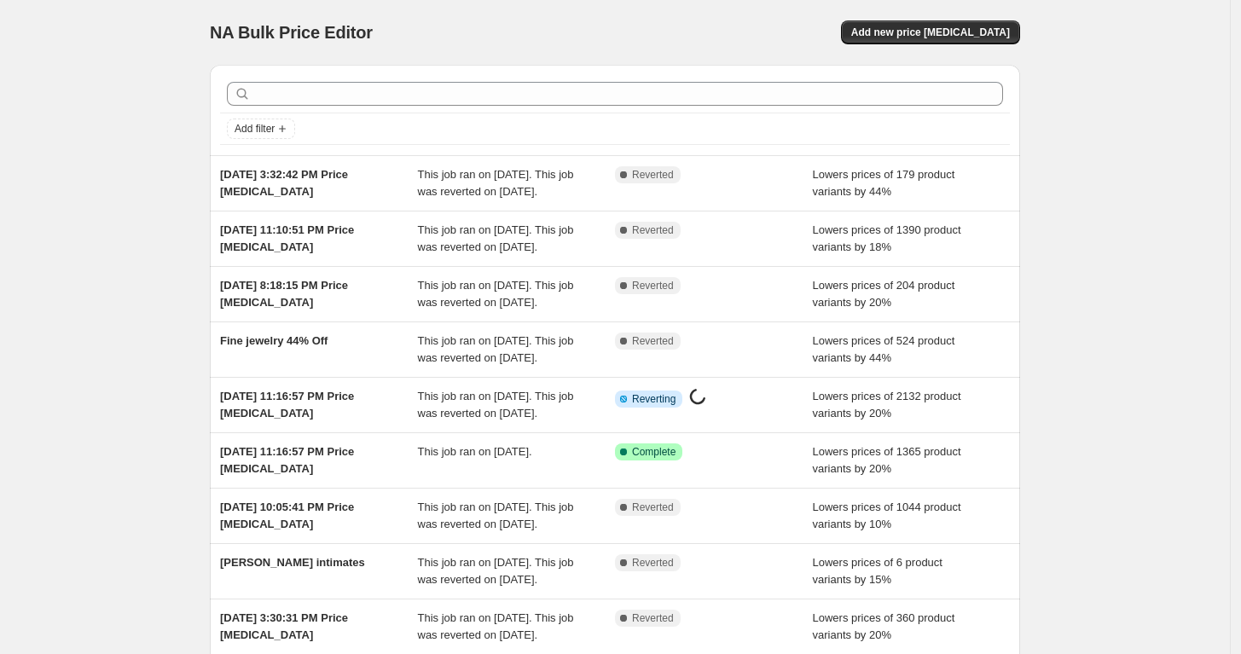
click at [170, 47] on div "NA Bulk Price Editor. This page is ready NA Bulk Price Editor Add new price cha…" at bounding box center [615, 439] width 1230 height 879
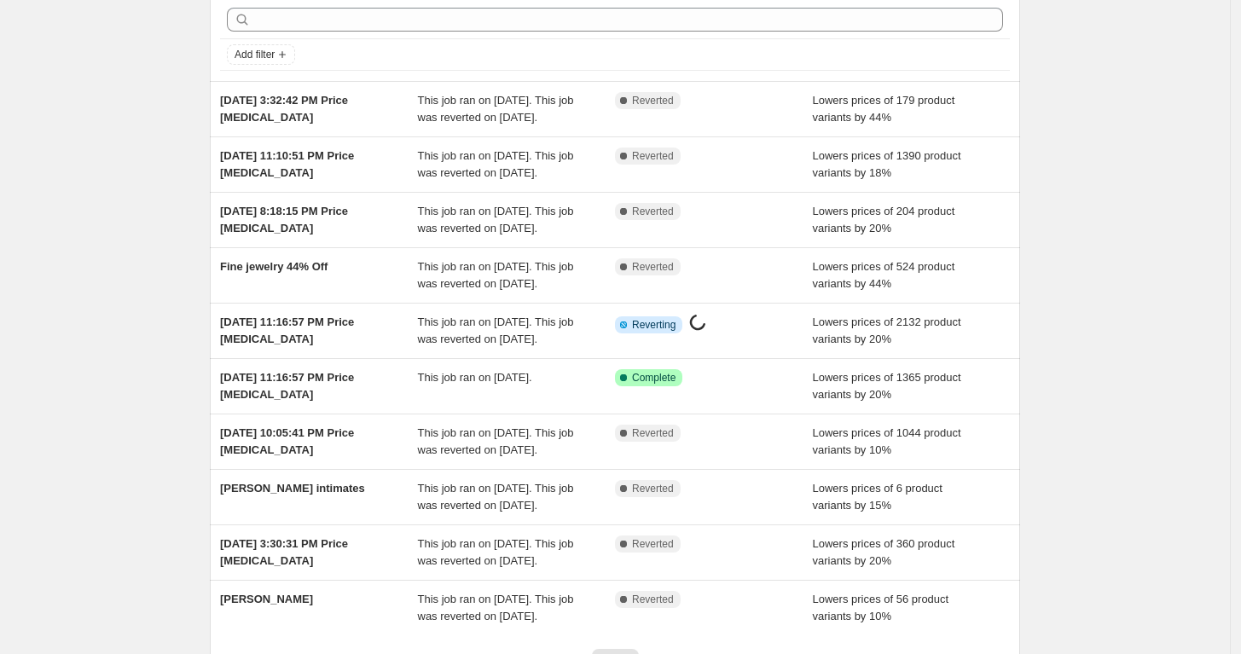
scroll to position [95, 0]
